Goal: Task Accomplishment & Management: Complete application form

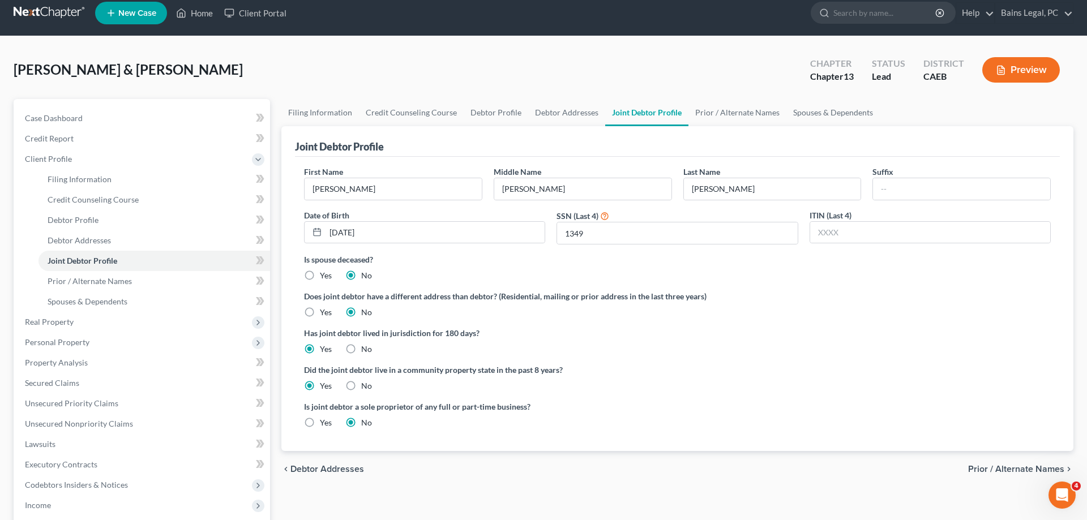
scroll to position [231, 0]
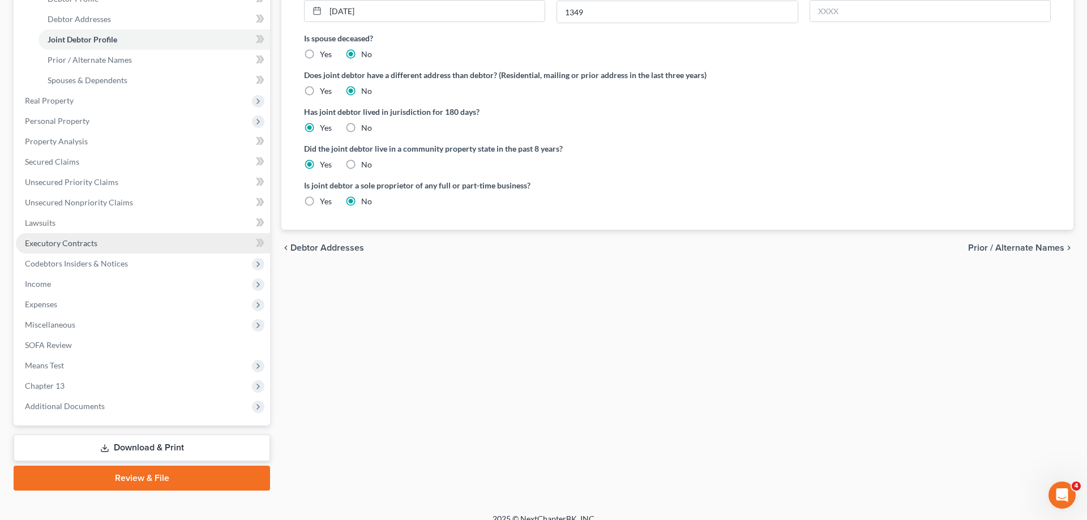
click at [99, 246] on link "Executory Contracts" at bounding box center [143, 243] width 254 height 20
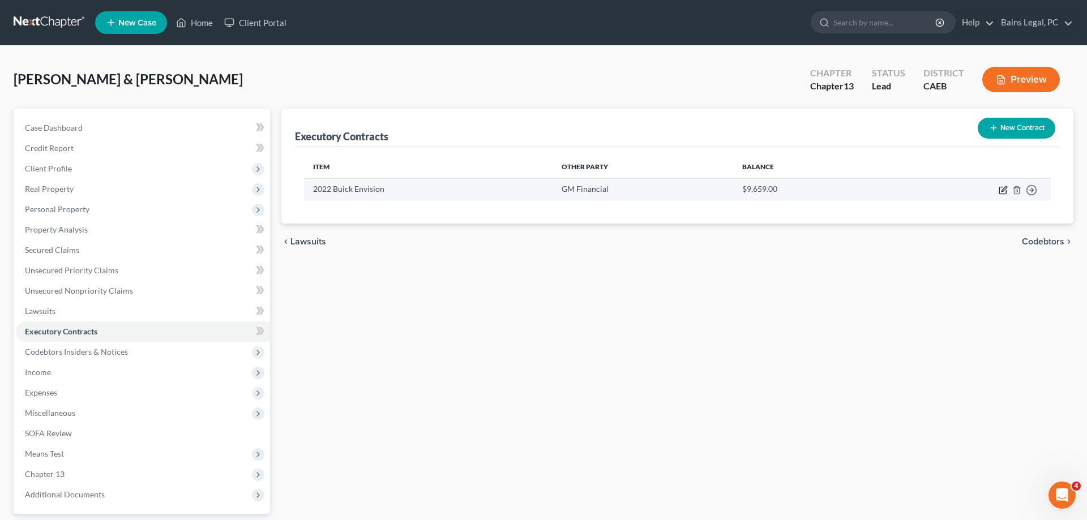
click at [1003, 190] on icon "button" at bounding box center [1003, 190] width 9 height 9
select select "3"
select select "0"
select select "1"
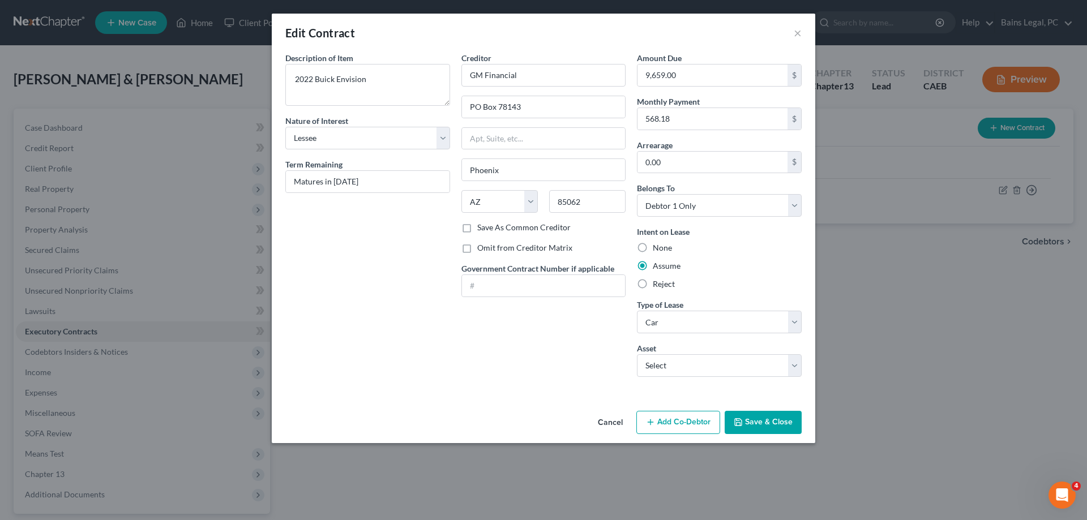
click at [776, 423] on button "Save & Close" at bounding box center [763, 423] width 77 height 24
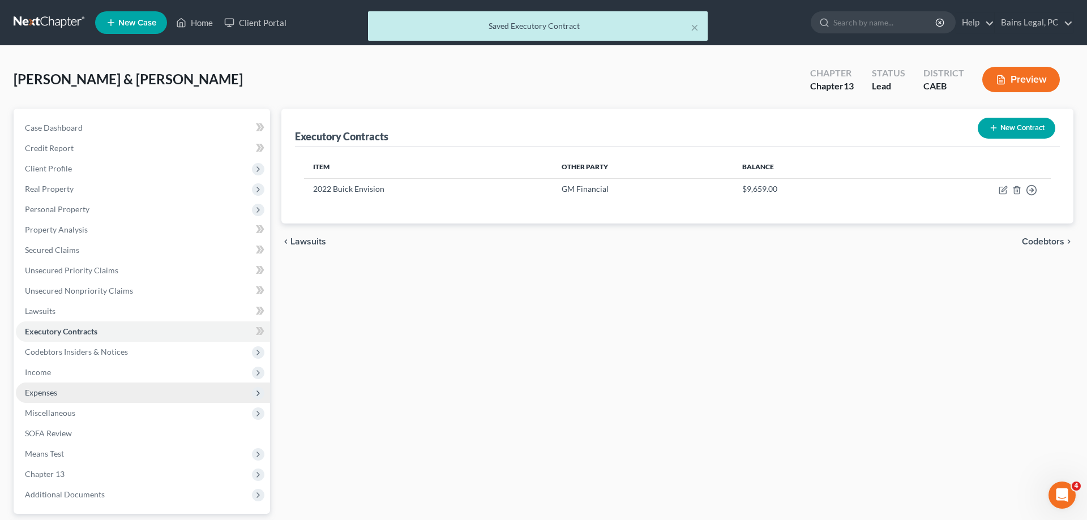
click at [71, 388] on span "Expenses" at bounding box center [143, 393] width 254 height 20
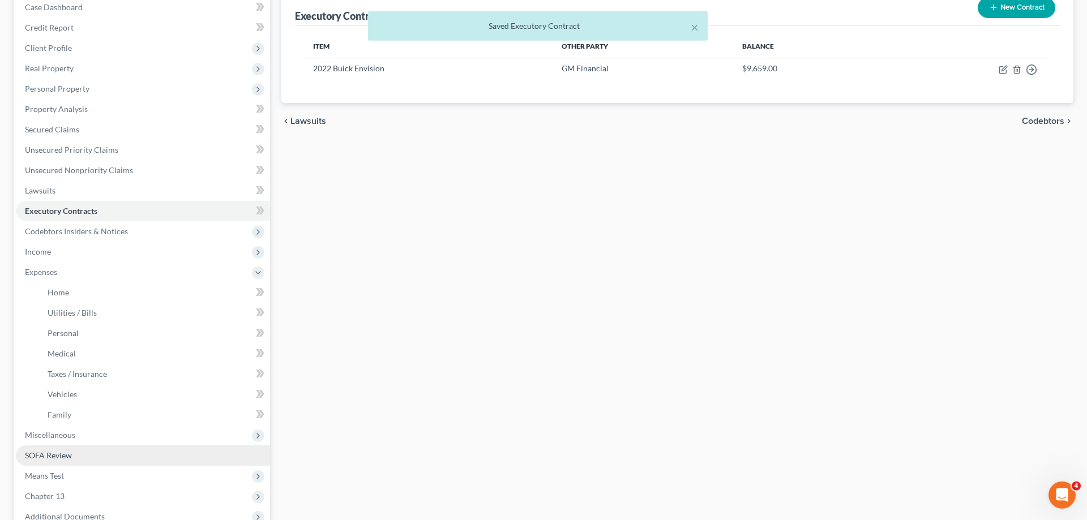
scroll to position [173, 0]
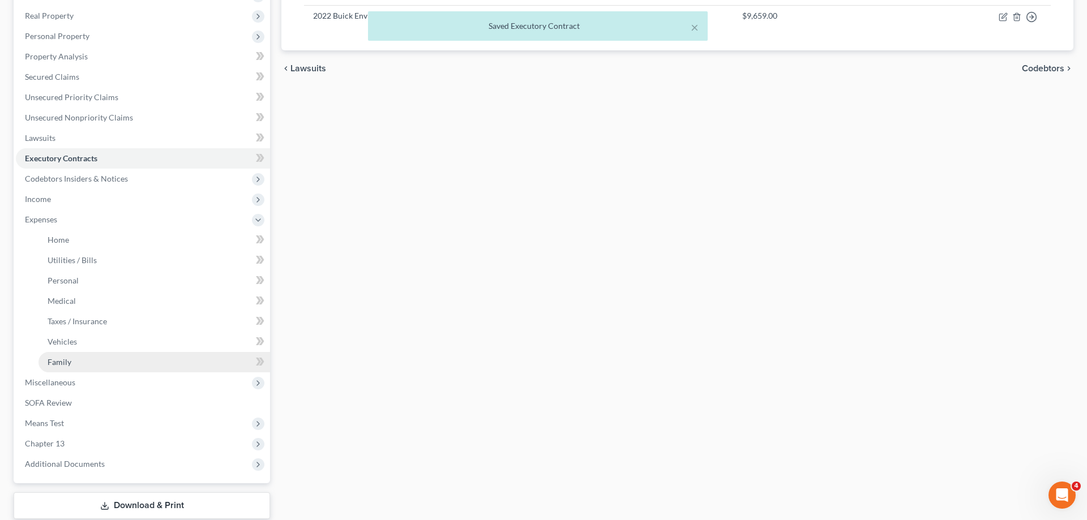
click at [106, 362] on link "Family" at bounding box center [154, 362] width 232 height 20
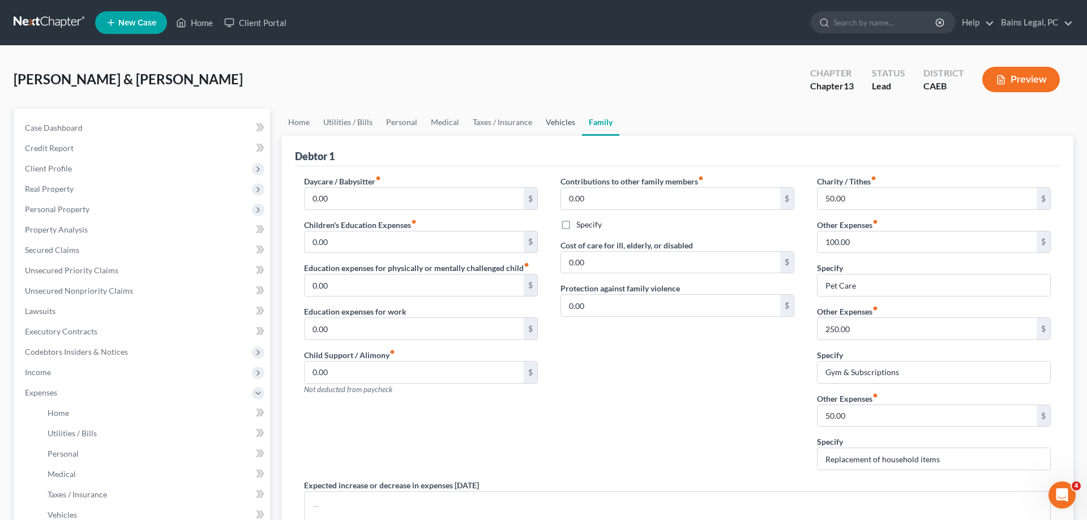
click at [562, 122] on link "Vehicles" at bounding box center [560, 122] width 43 height 27
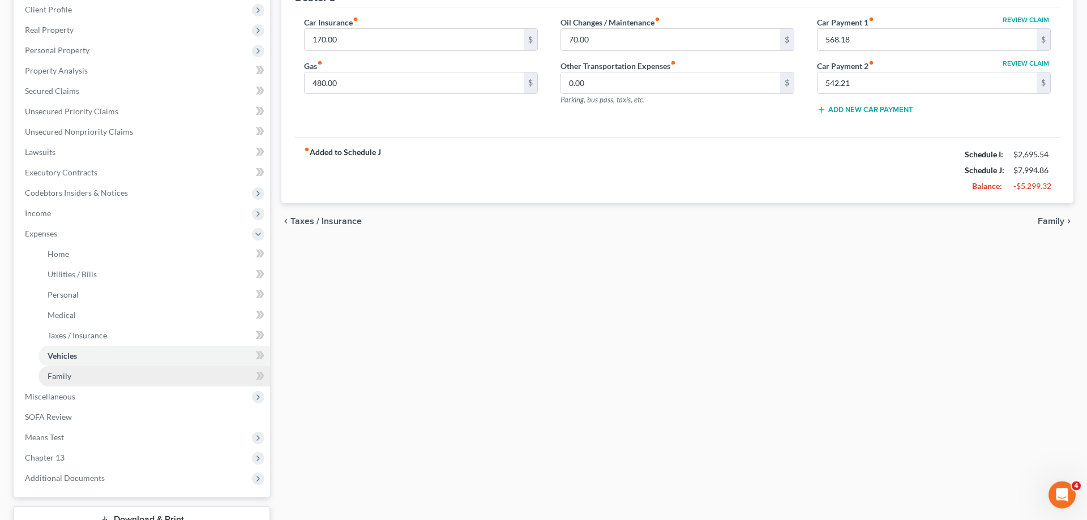
scroll to position [173, 0]
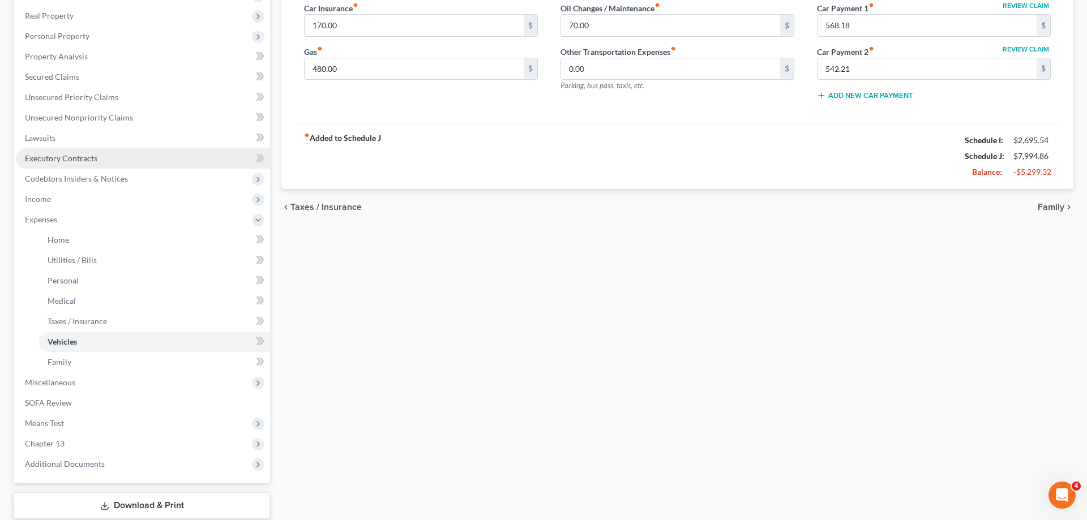
click at [84, 159] on span "Executory Contracts" at bounding box center [61, 158] width 72 height 10
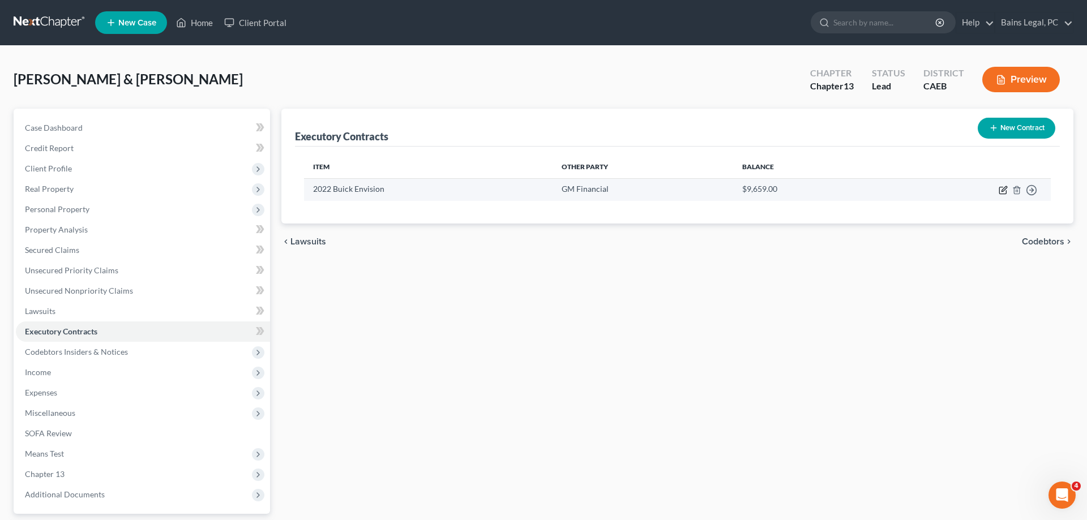
click at [1000, 187] on icon "button" at bounding box center [1002, 190] width 7 height 7
select select "3"
select select "0"
select select "1"
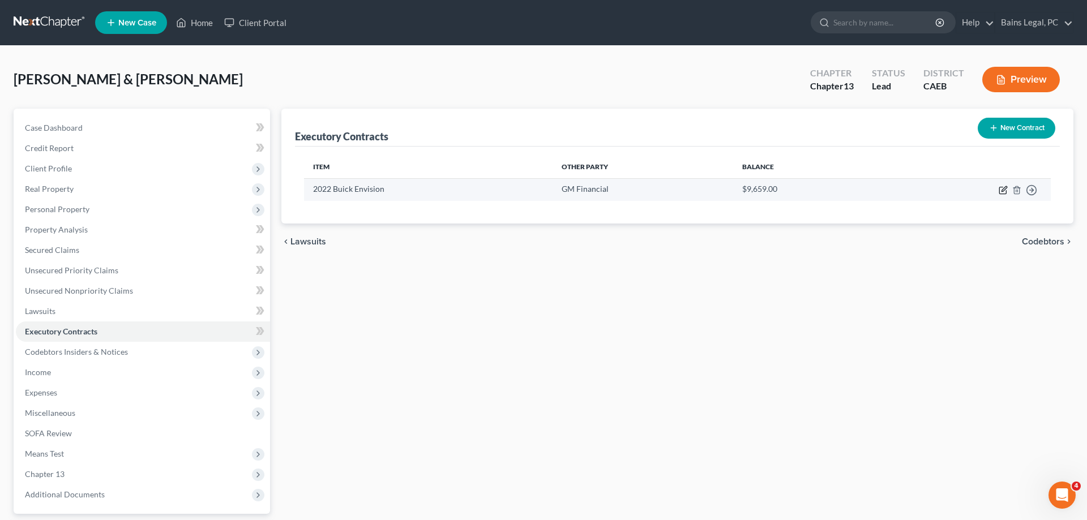
select select "0"
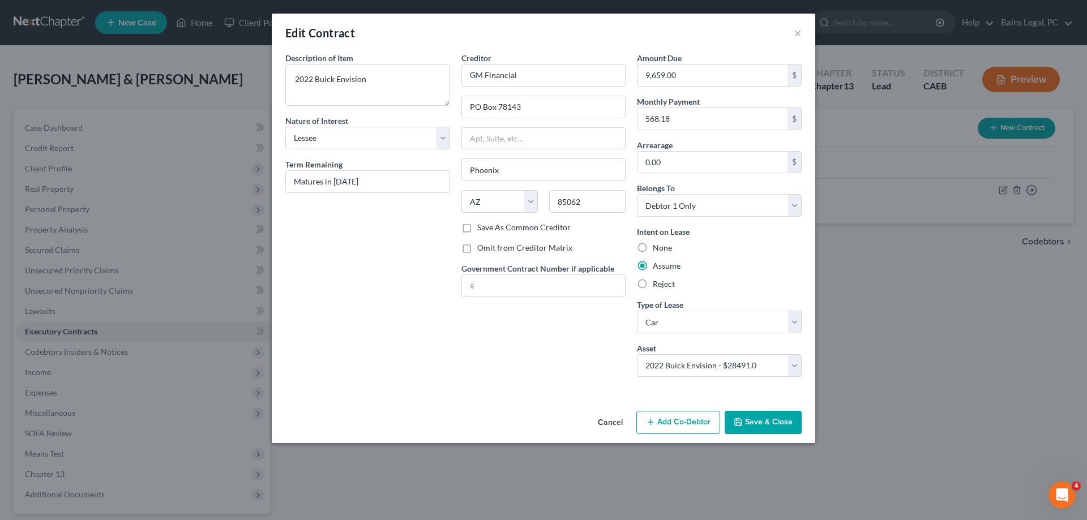
click at [758, 425] on button "Save & Close" at bounding box center [763, 423] width 77 height 24
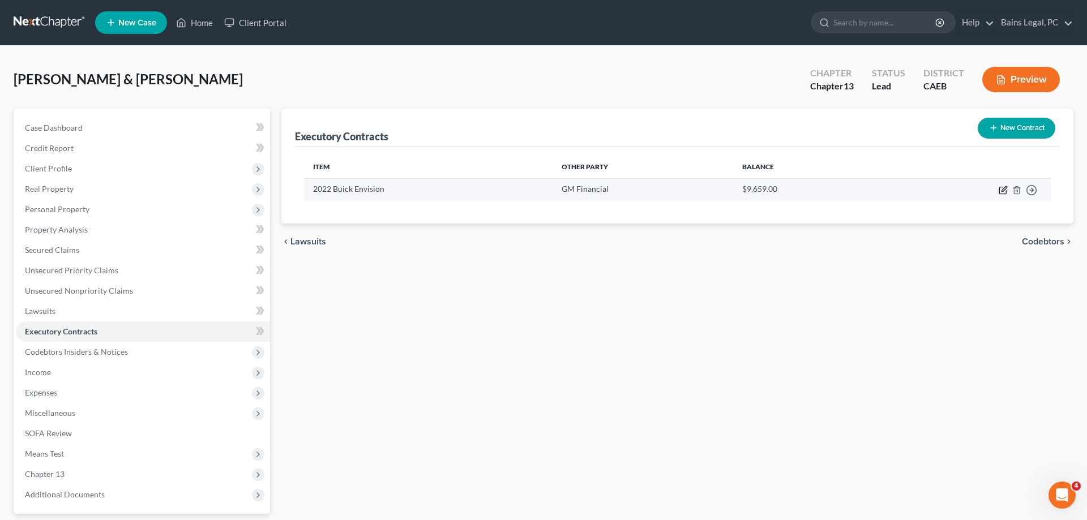
click at [1003, 188] on icon "button" at bounding box center [1003, 190] width 9 height 9
select select "3"
select select "0"
select select "1"
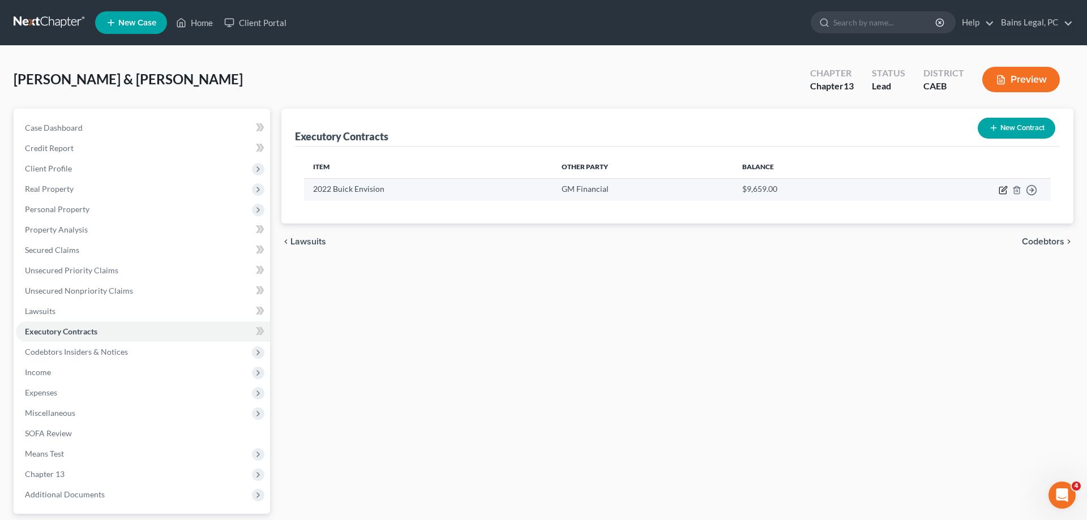
select select "0"
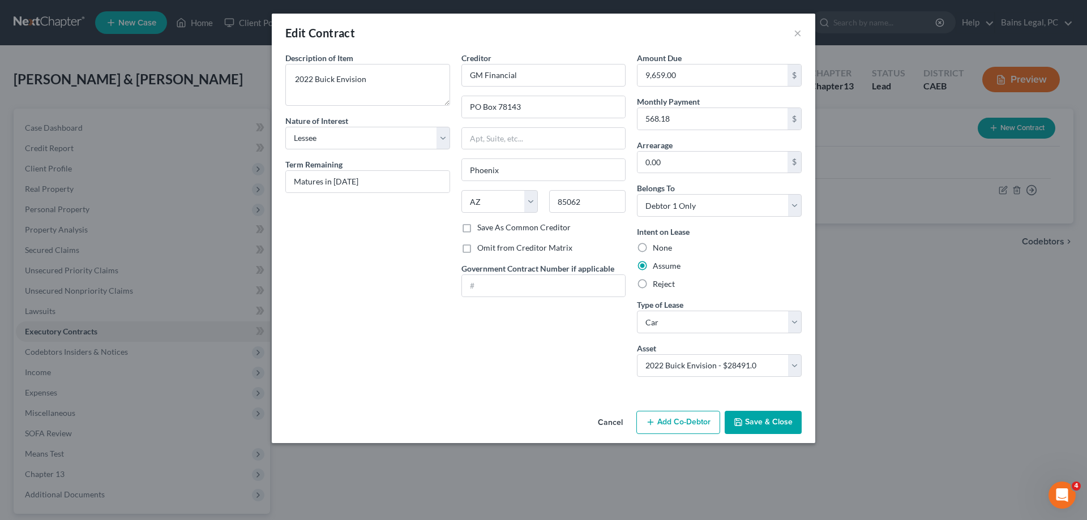
click at [758, 420] on button "Save & Close" at bounding box center [763, 423] width 77 height 24
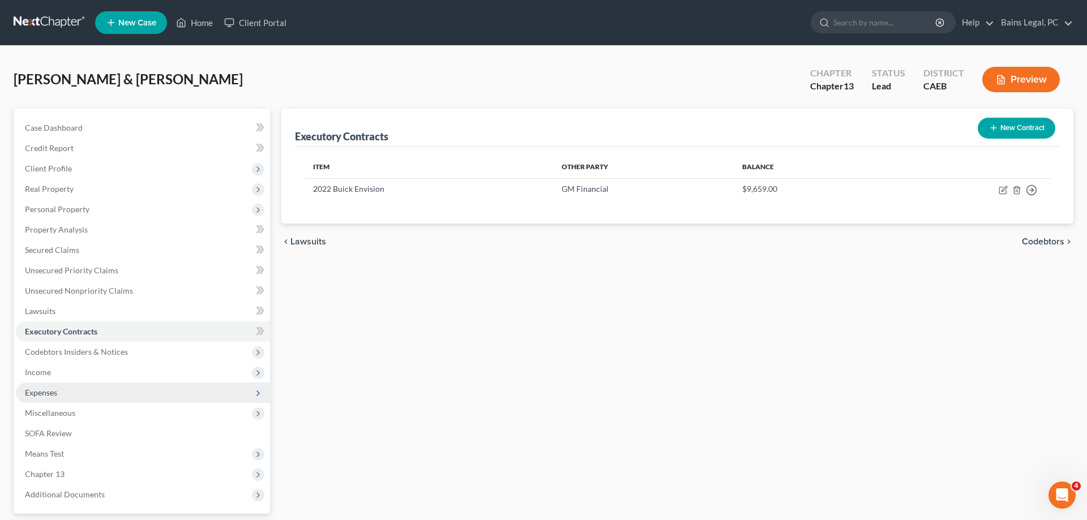
click at [70, 387] on span "Expenses" at bounding box center [143, 393] width 254 height 20
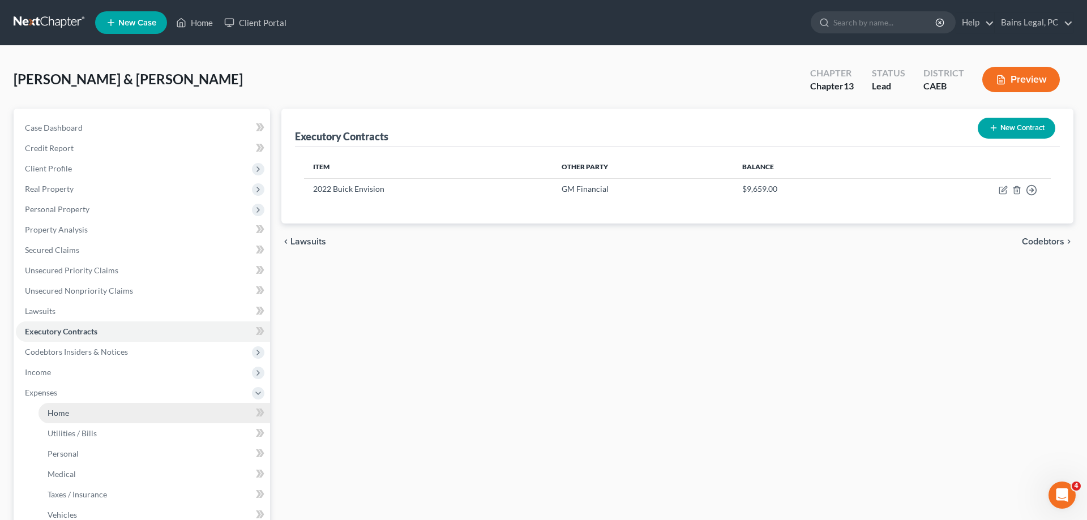
click at [76, 413] on link "Home" at bounding box center [154, 413] width 232 height 20
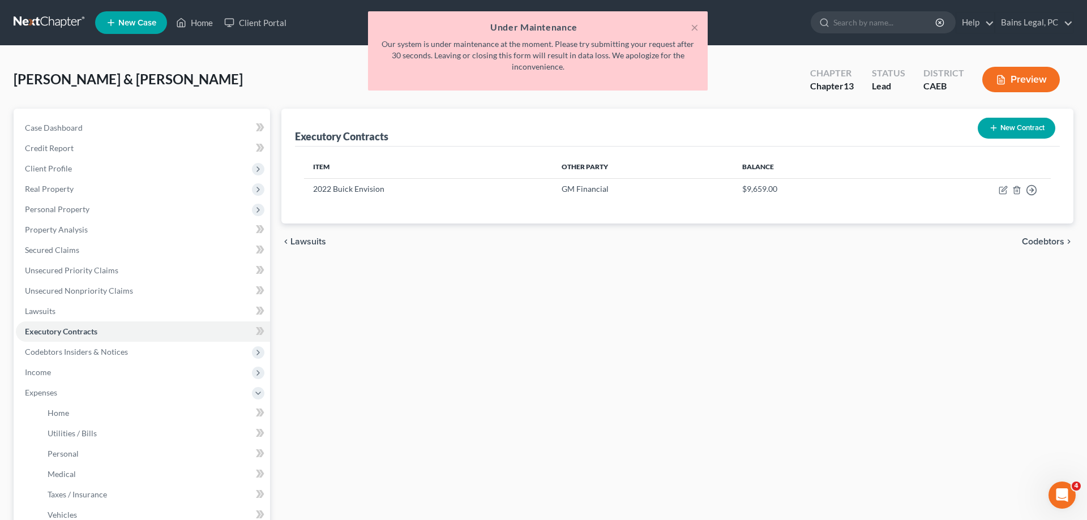
click at [690, 25] on h5 "Under Maintenance" at bounding box center [538, 27] width 322 height 14
click at [696, 30] on button "×" at bounding box center [695, 27] width 8 height 14
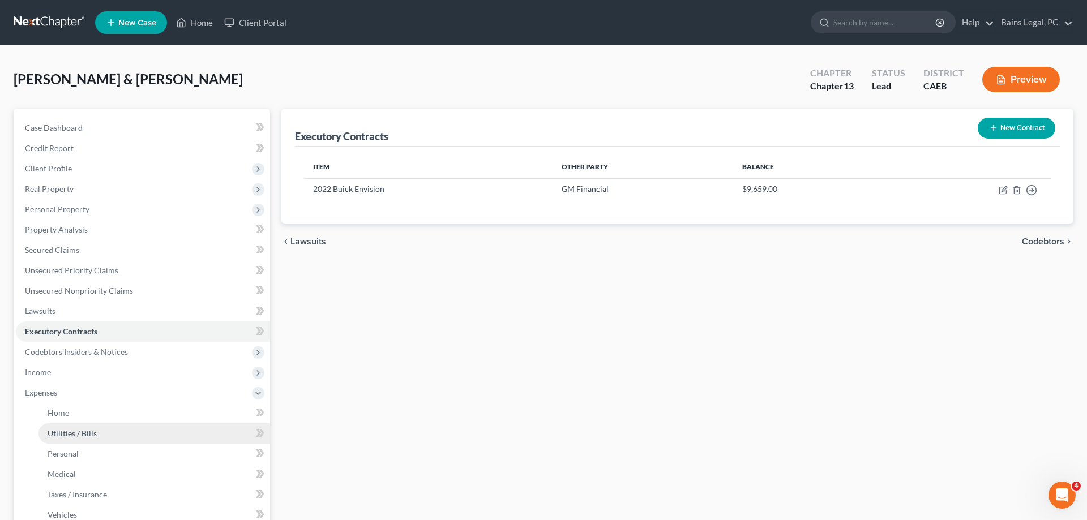
click at [87, 433] on span "Utilities / Bills" at bounding box center [72, 434] width 49 height 10
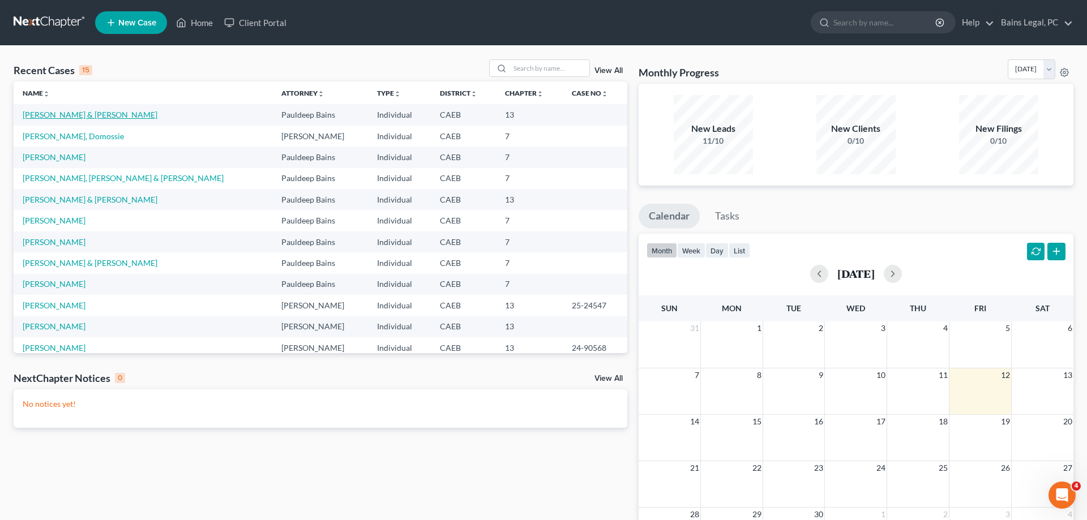
click at [80, 115] on link "[PERSON_NAME] & [PERSON_NAME]" at bounding box center [90, 115] width 135 height 10
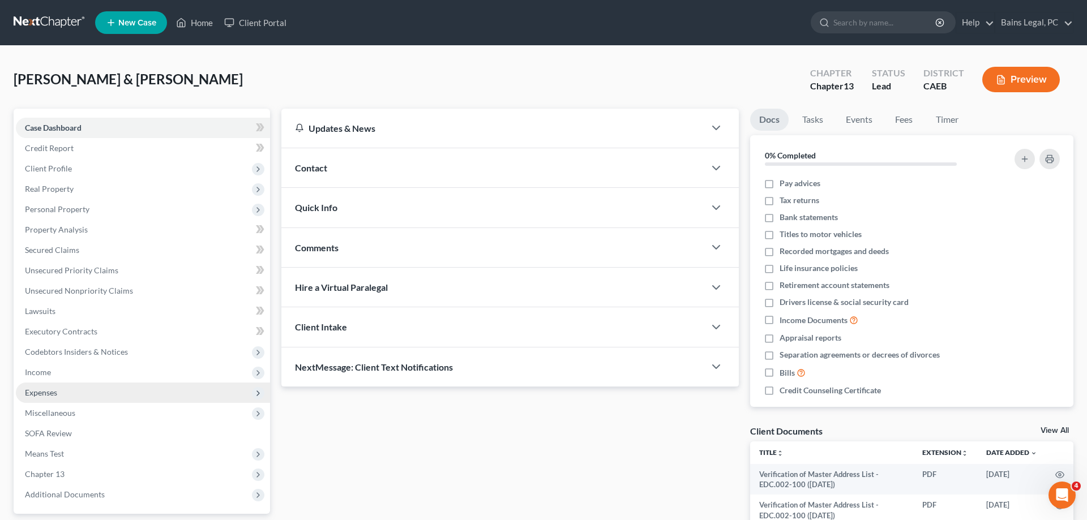
click at [72, 389] on span "Expenses" at bounding box center [143, 393] width 254 height 20
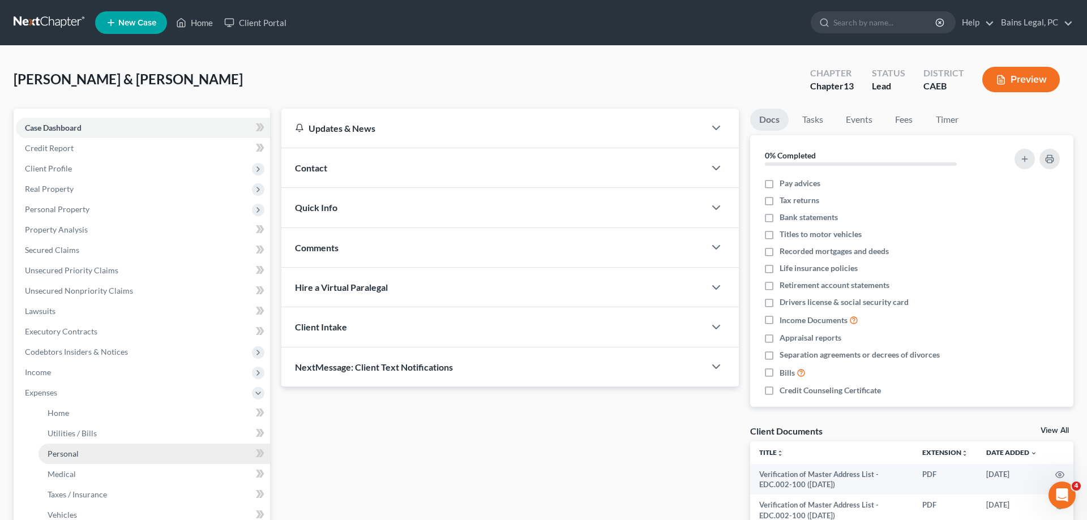
click at [85, 447] on link "Personal" at bounding box center [154, 454] width 232 height 20
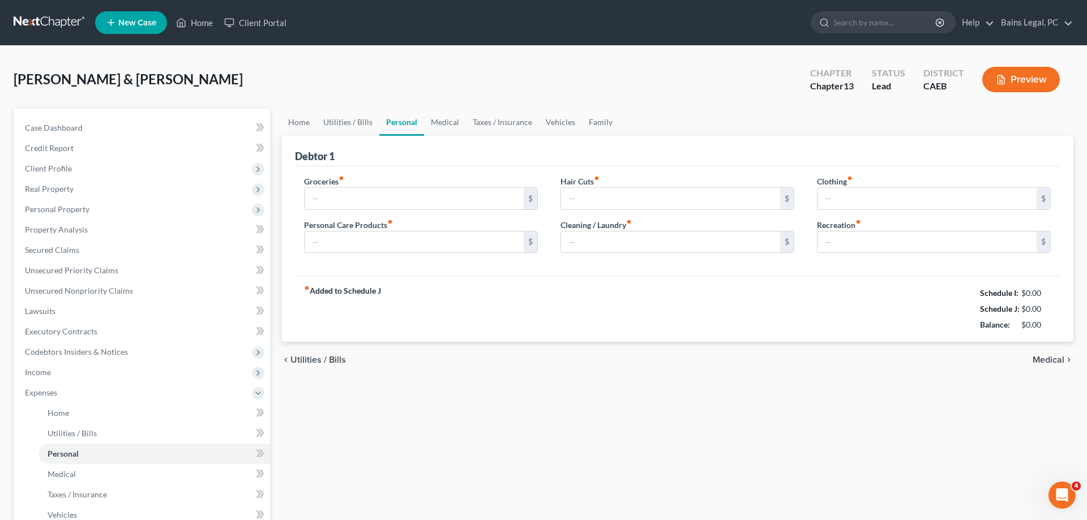
type input "950.00"
type input "145.00"
type input "0.00"
type input "182.00"
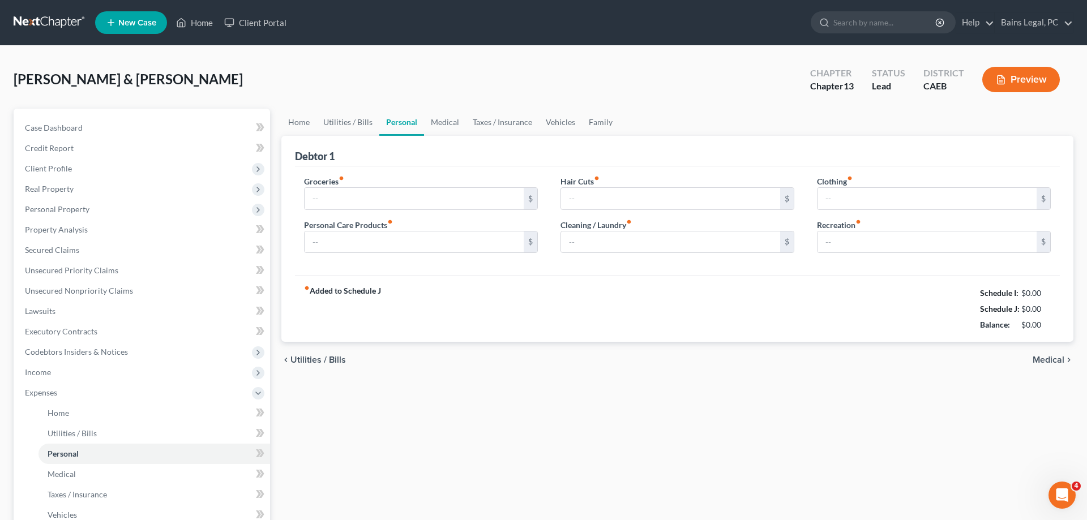
type input "104.00"
